Goal: Information Seeking & Learning: Find specific fact

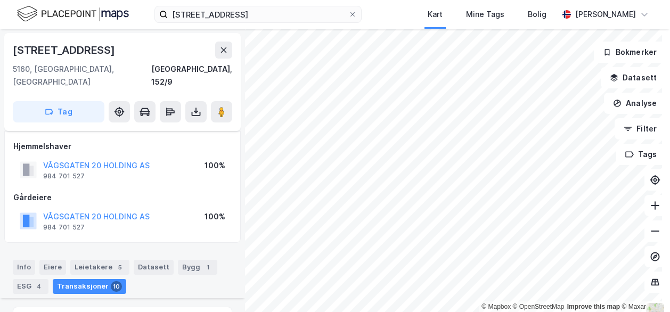
scroll to position [352, 0]
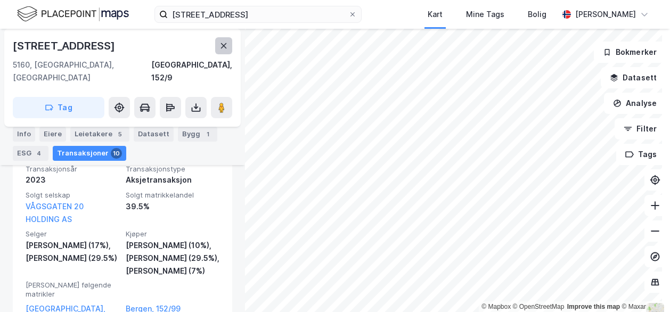
click at [225, 46] on icon at bounding box center [224, 45] width 6 height 5
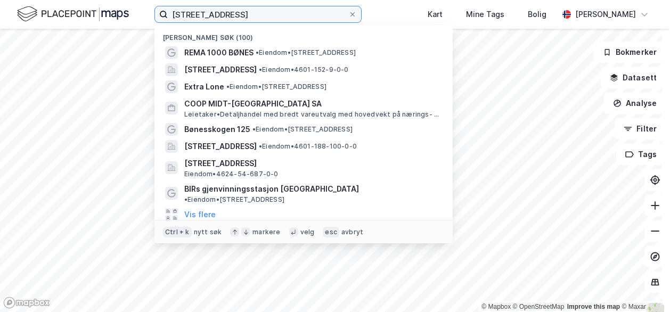
drag, startPoint x: 235, startPoint y: 20, endPoint x: 118, endPoint y: 19, distance: 117.2
click at [118, 19] on div "Vågsgaten 20 Nylige søk (100) REMA 1000 BØNES • Eiendom • [STREET_ADDRESS] • Ei…" at bounding box center [335, 14] width 670 height 29
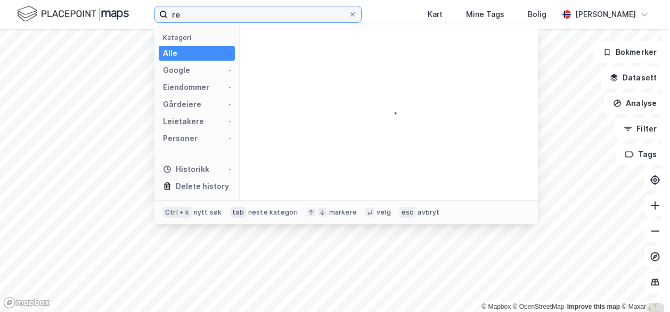
type input "r"
paste input "[STREET_ADDRESS]"
type input "[STREET_ADDRESS]"
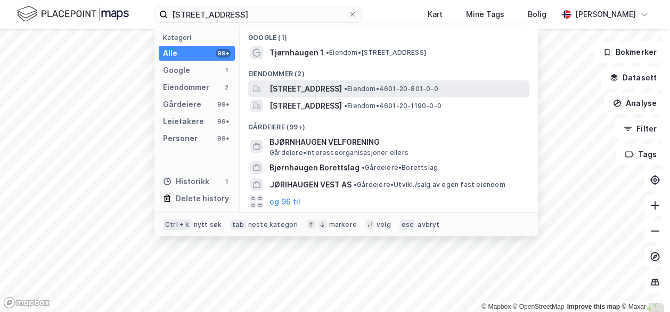
click at [291, 84] on span "[STREET_ADDRESS]" at bounding box center [305, 89] width 72 height 13
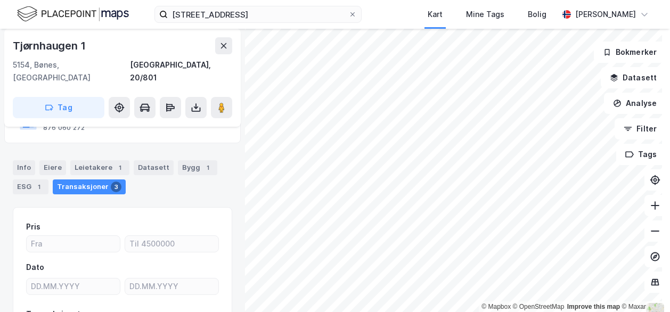
scroll to position [99, 0]
click at [52, 161] on div "Eiere" at bounding box center [52, 168] width 27 height 15
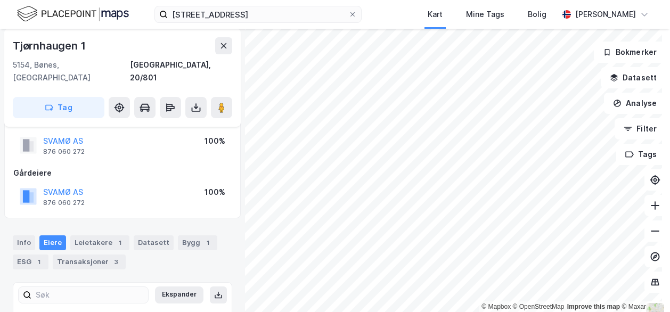
scroll to position [19, 0]
